Goal: Go to known website: Access a specific website the user already knows

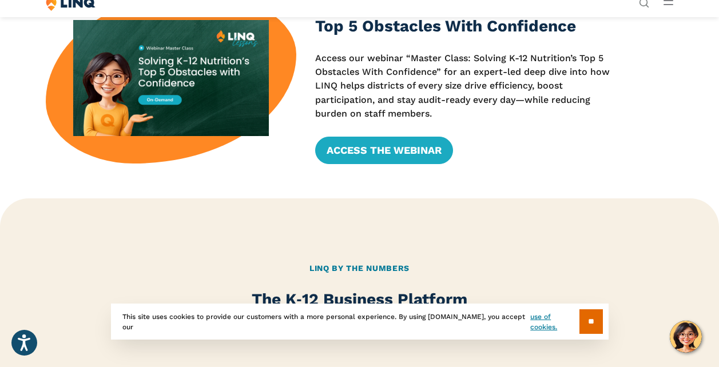
scroll to position [382, 0]
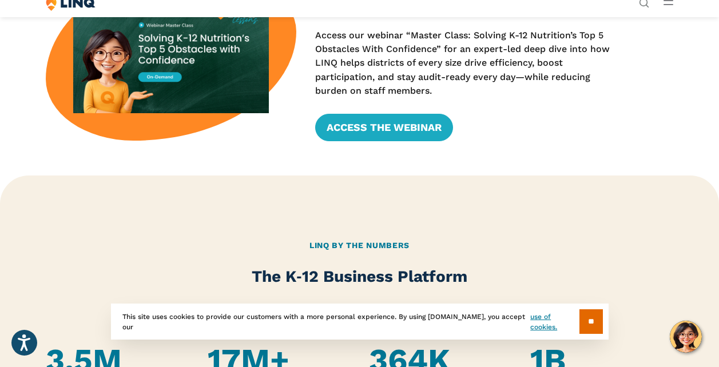
click at [539, 191] on link "Login" at bounding box center [558, 196] width 39 height 10
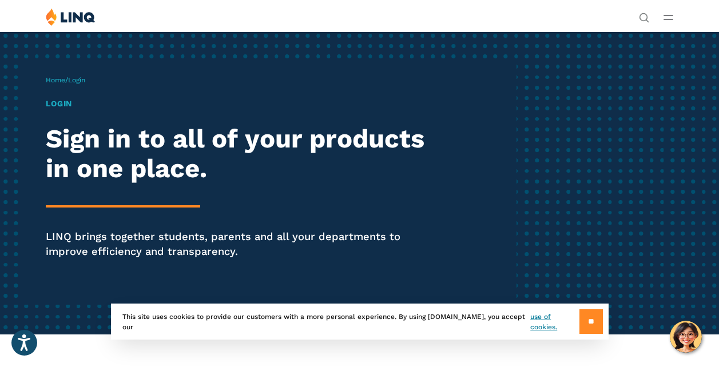
click at [595, 322] on input "**" at bounding box center [591, 322] width 23 height 25
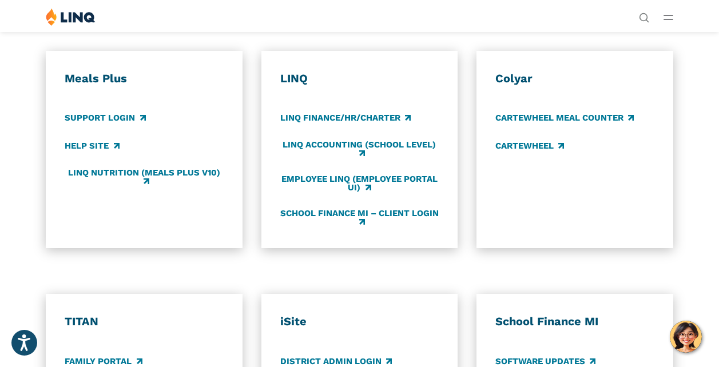
scroll to position [496, 0]
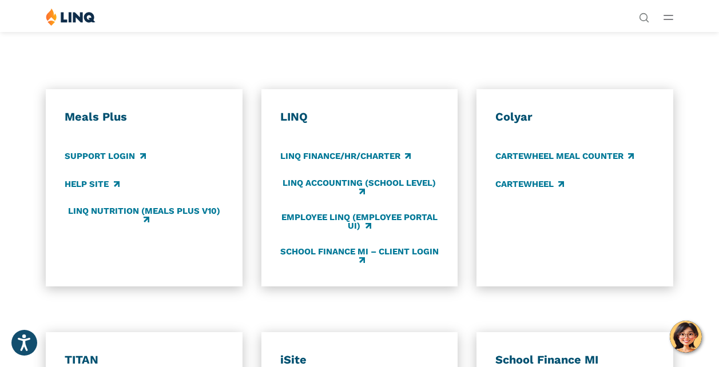
click at [539, 206] on link "Login" at bounding box center [558, 211] width 39 height 10
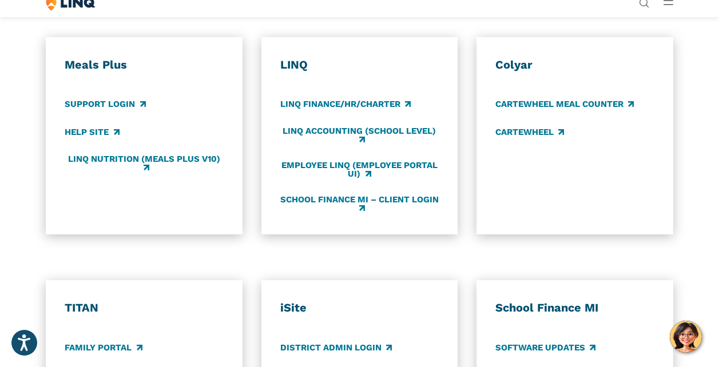
scroll to position [561, 0]
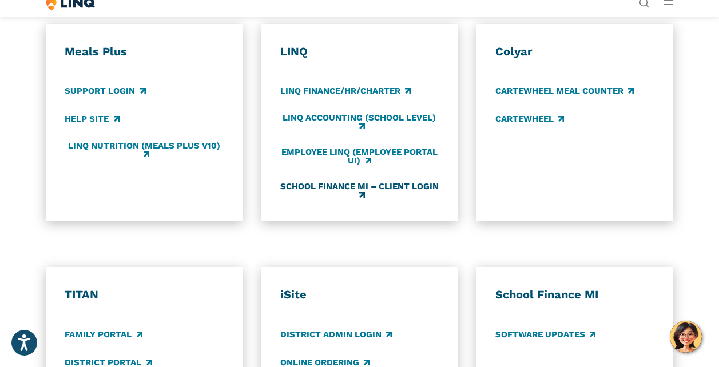
click at [359, 201] on link "School Finance MI – Client Login" at bounding box center [359, 191] width 159 height 19
